Goal: Information Seeking & Learning: Check status

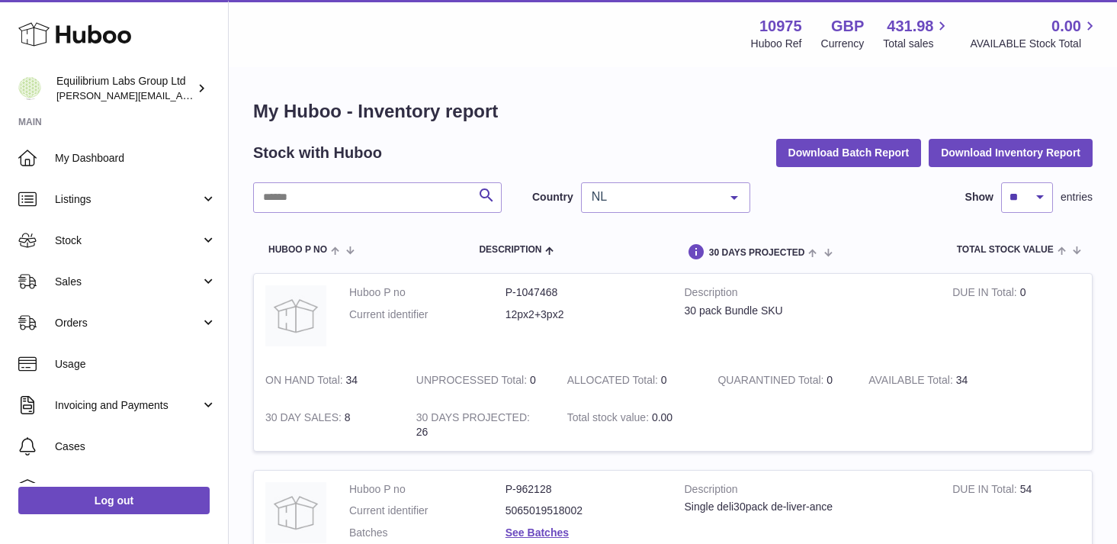
click at [644, 211] on div "NL" at bounding box center [665, 197] width 169 height 31
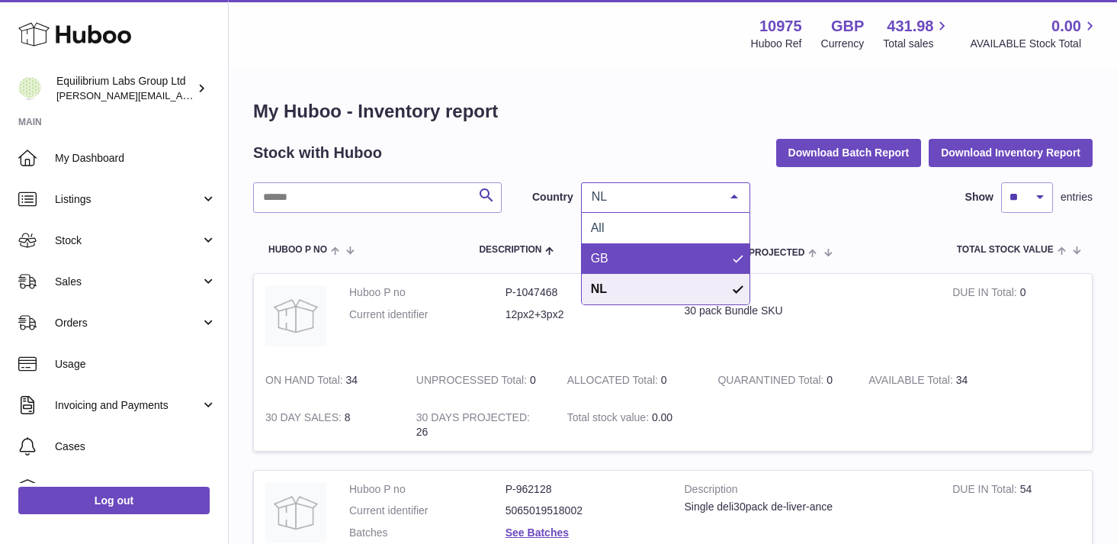
click at [652, 259] on span "GB" at bounding box center [666, 258] width 168 height 31
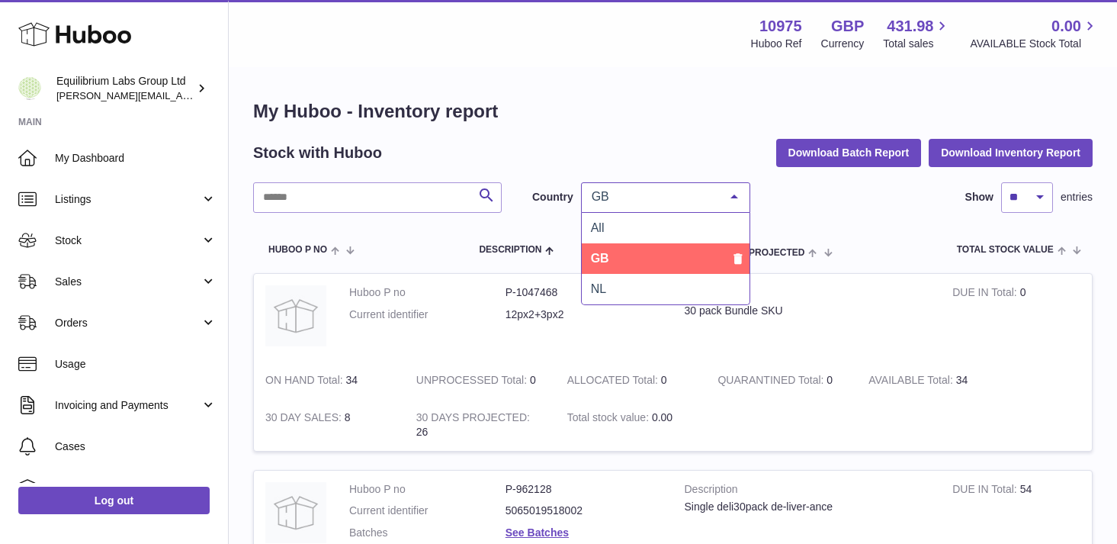
click at [670, 202] on span "GB" at bounding box center [653, 196] width 131 height 15
click at [639, 253] on span "GB" at bounding box center [666, 258] width 168 height 31
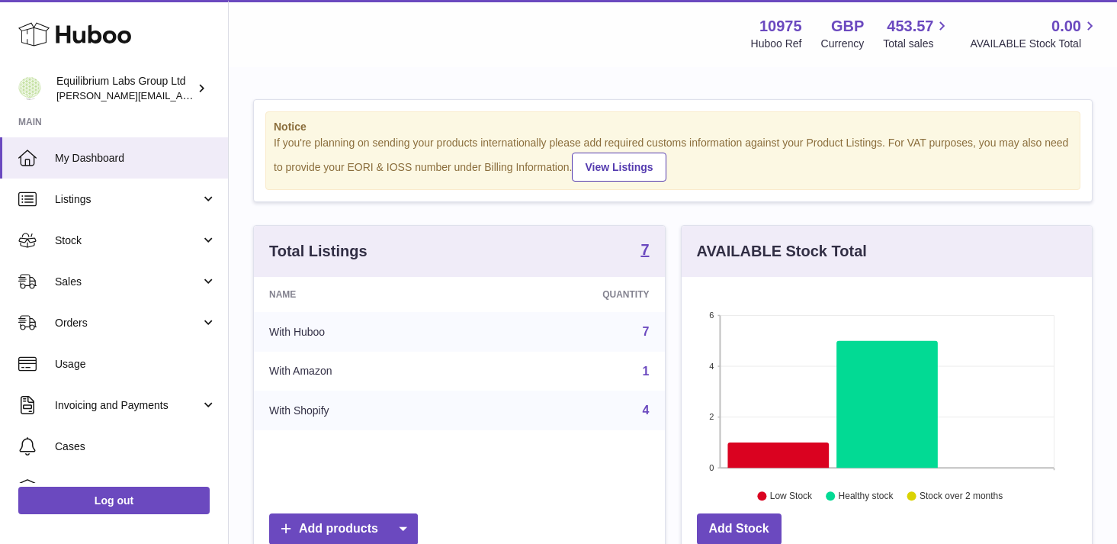
scroll to position [238, 410]
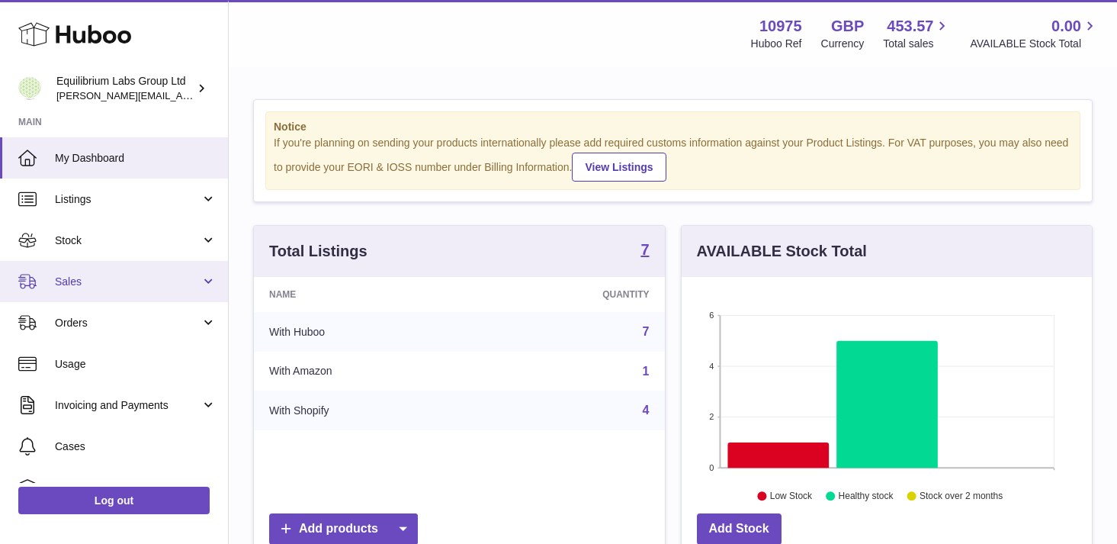
click at [162, 271] on link "Sales" at bounding box center [114, 281] width 228 height 41
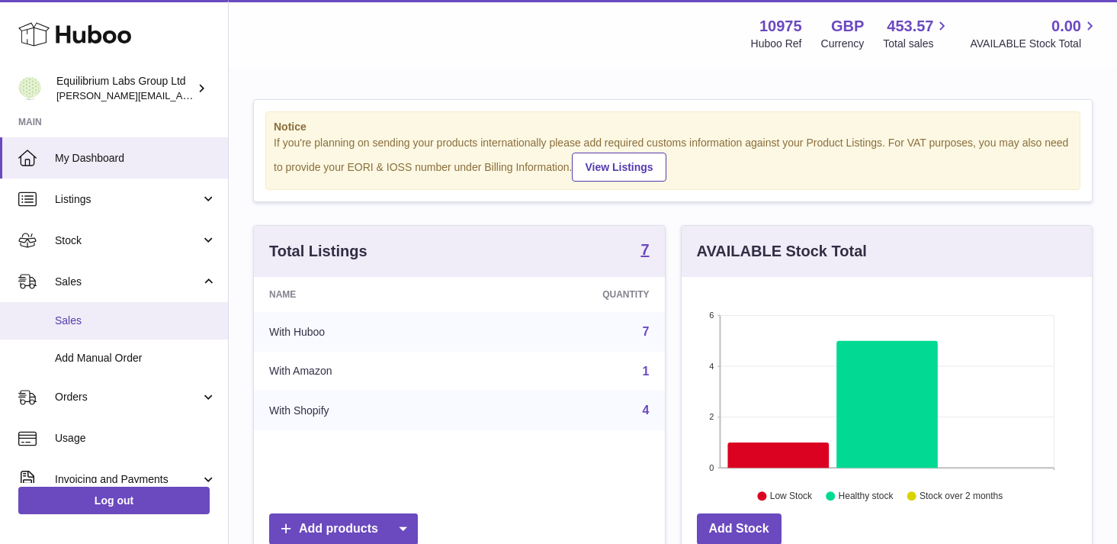
click at [176, 325] on span "Sales" at bounding box center [136, 320] width 162 height 14
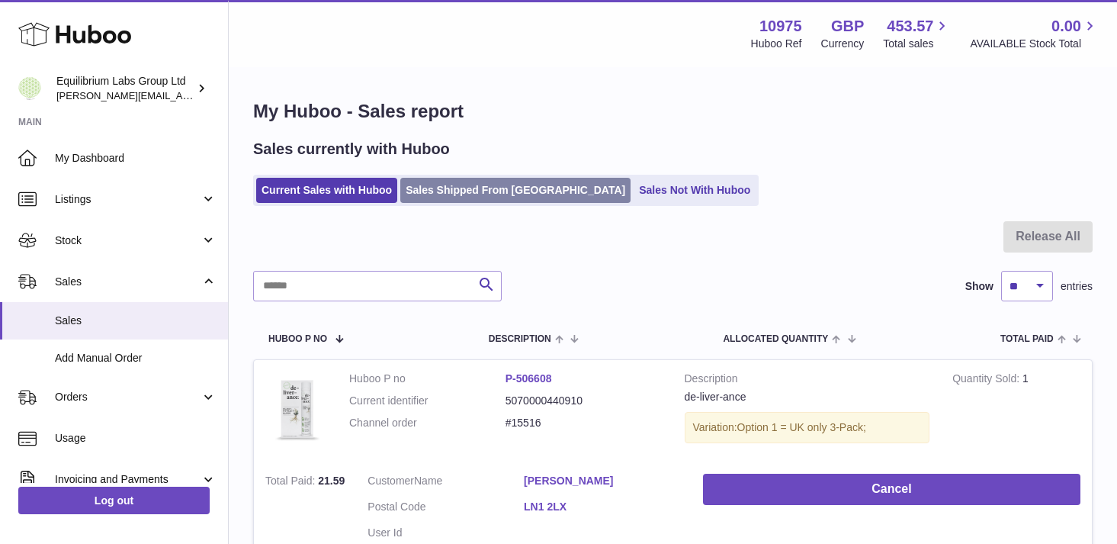
click at [466, 193] on link "Sales Shipped From [GEOGRAPHIC_DATA]" at bounding box center [515, 190] width 230 height 25
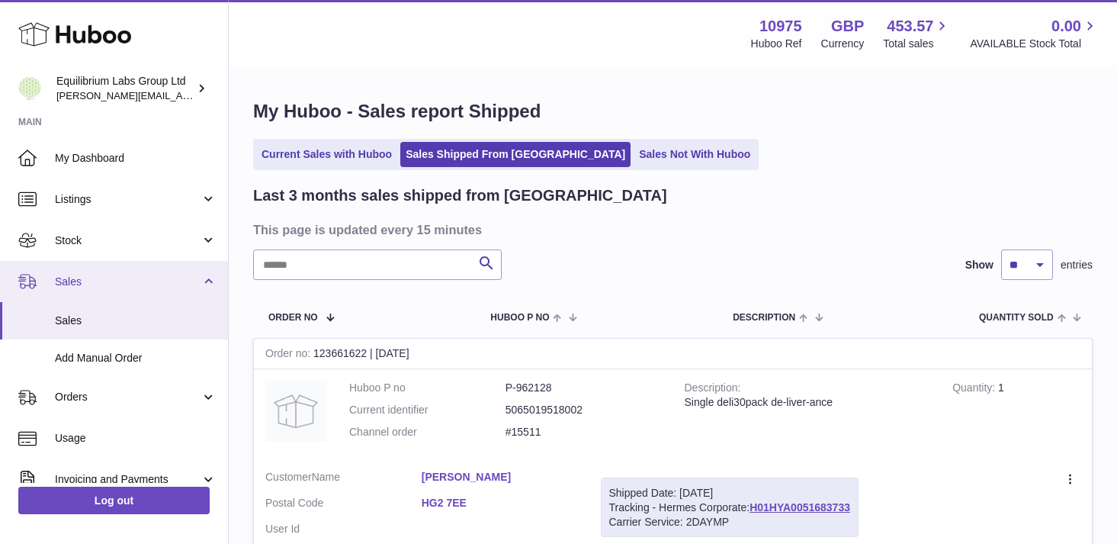
click at [170, 278] on span "Sales" at bounding box center [128, 282] width 146 height 14
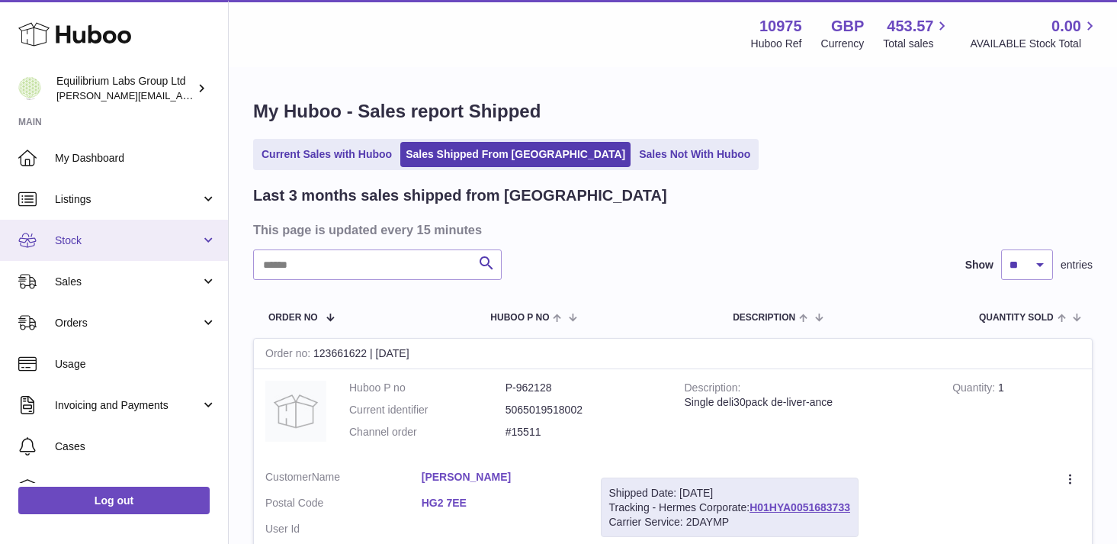
click at [191, 244] on span "Stock" at bounding box center [128, 240] width 146 height 14
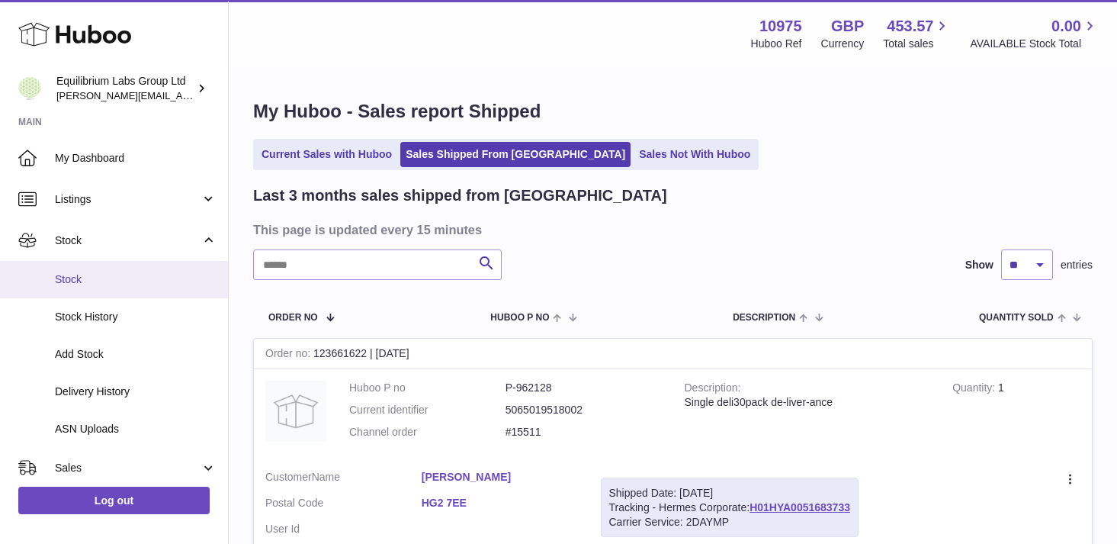
click at [141, 270] on link "Stock" at bounding box center [114, 279] width 228 height 37
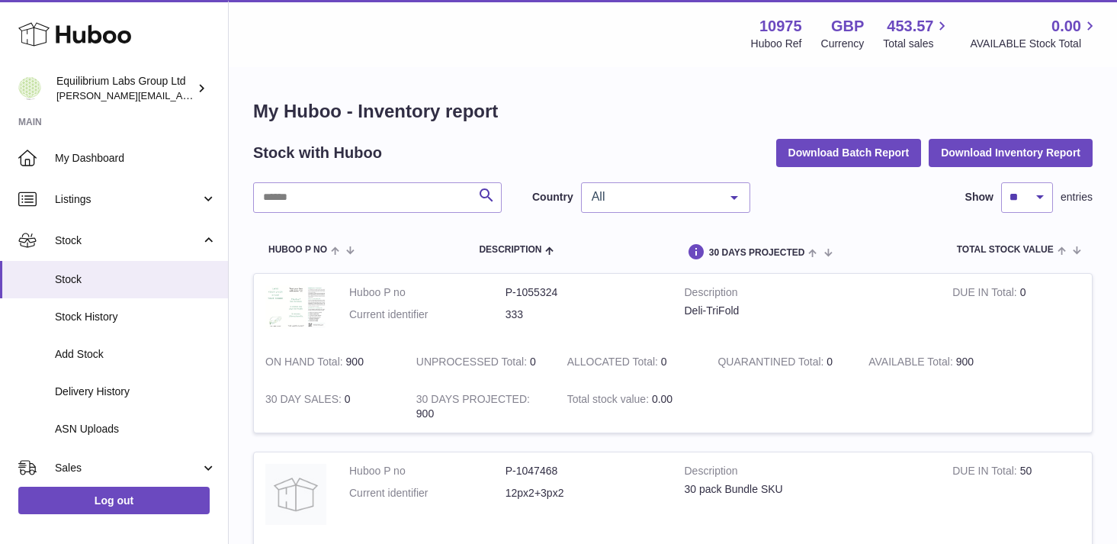
click at [669, 201] on span "All" at bounding box center [653, 196] width 131 height 15
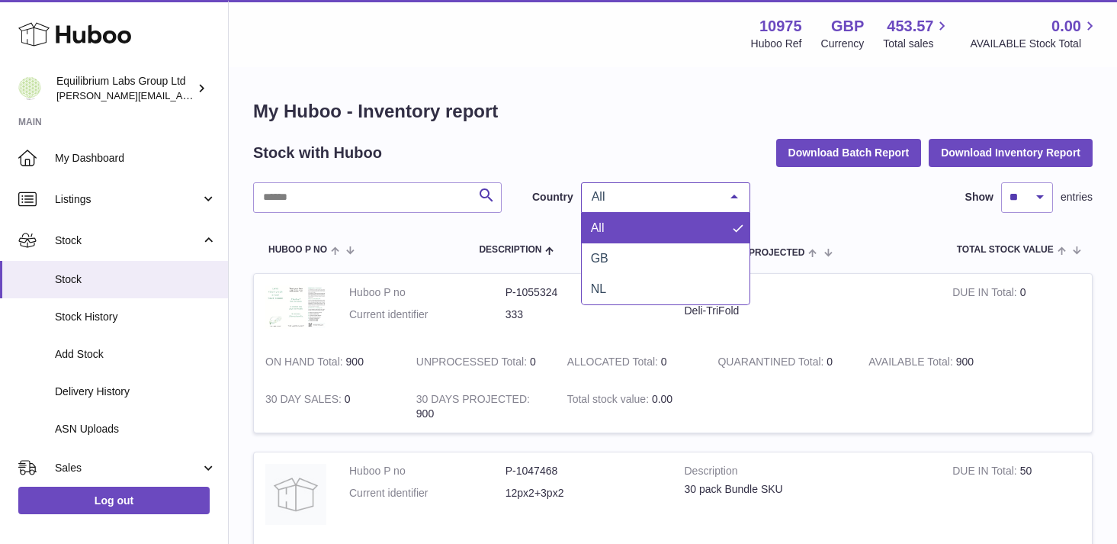
click at [664, 245] on span "GB" at bounding box center [666, 258] width 168 height 31
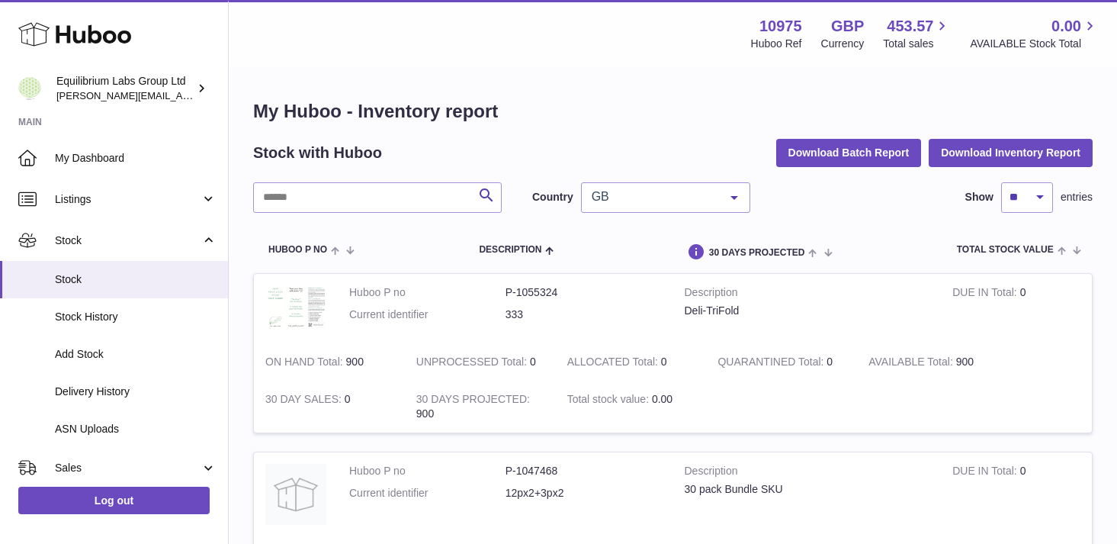
click at [630, 205] on div "GB" at bounding box center [665, 197] width 169 height 31
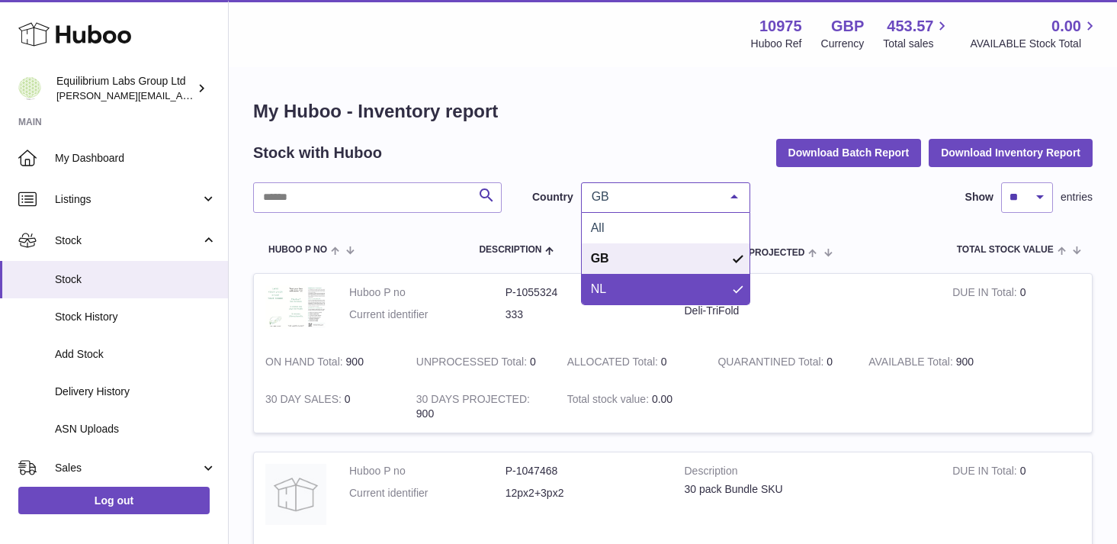
click at [634, 284] on span "NL" at bounding box center [666, 289] width 168 height 31
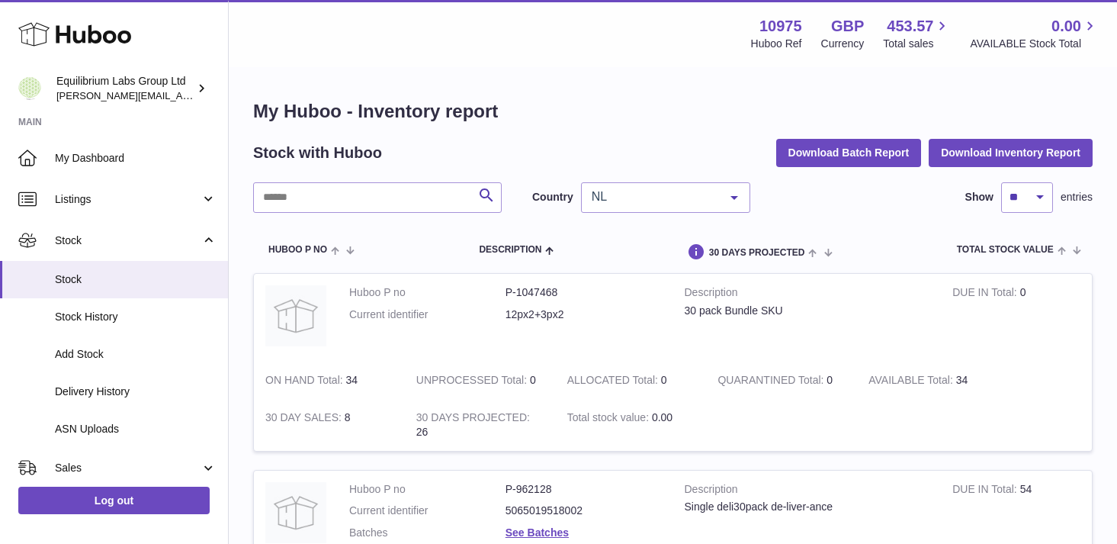
click at [655, 196] on span "NL" at bounding box center [653, 196] width 131 height 15
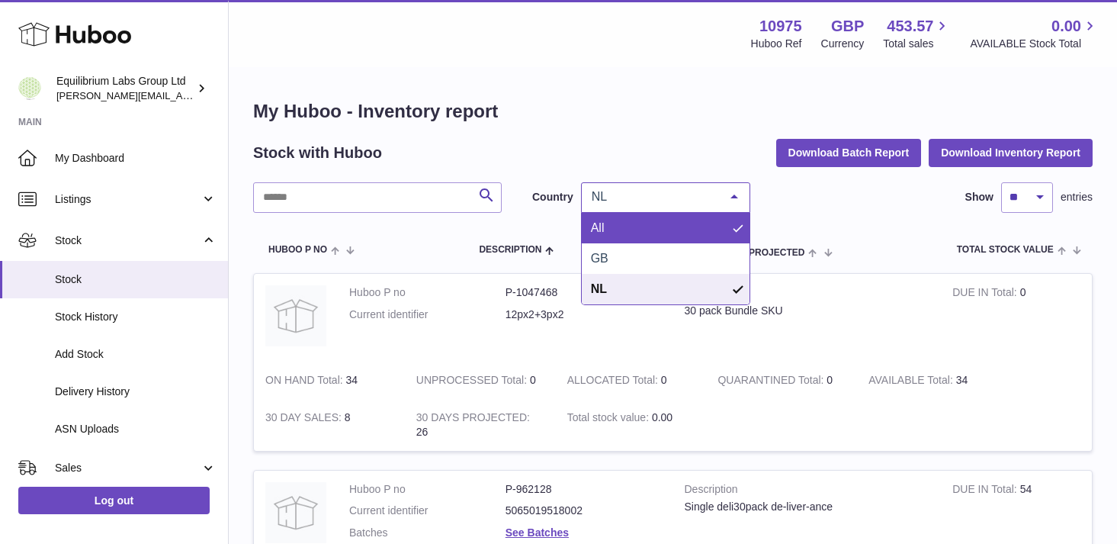
click at [631, 229] on span "All" at bounding box center [666, 228] width 168 height 31
